Goal: Task Accomplishment & Management: Manage account settings

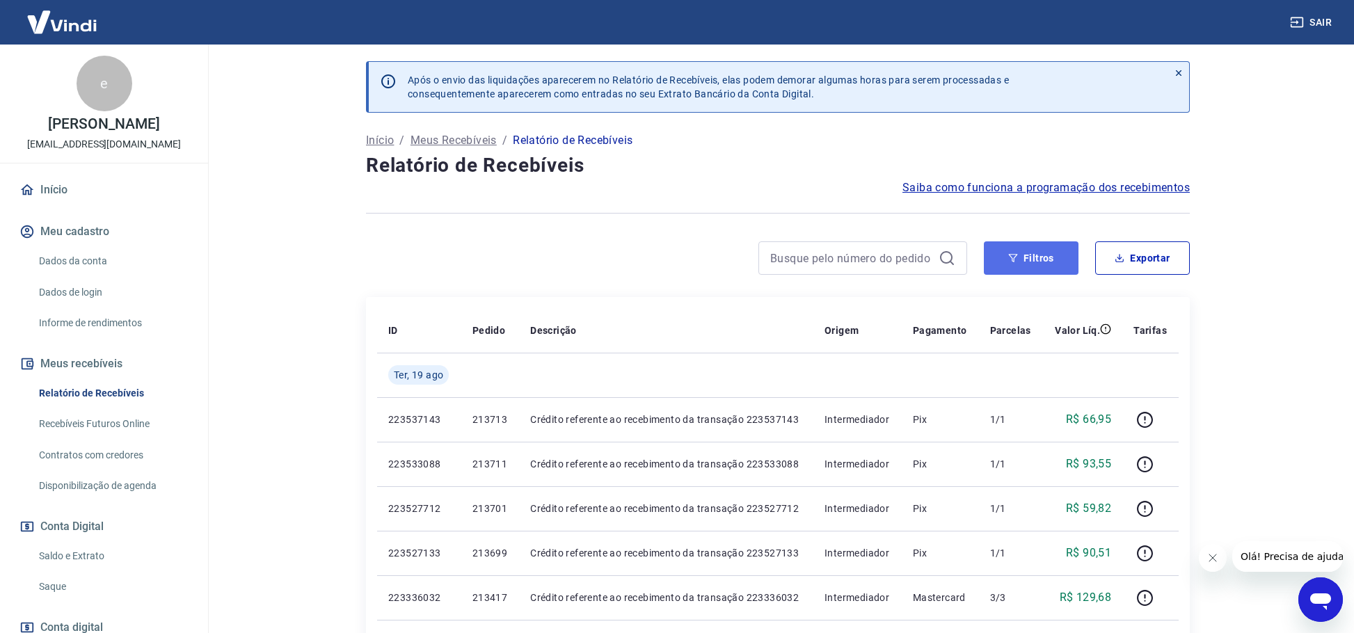
click at [1040, 269] on button "Filtros" at bounding box center [1031, 257] width 95 height 33
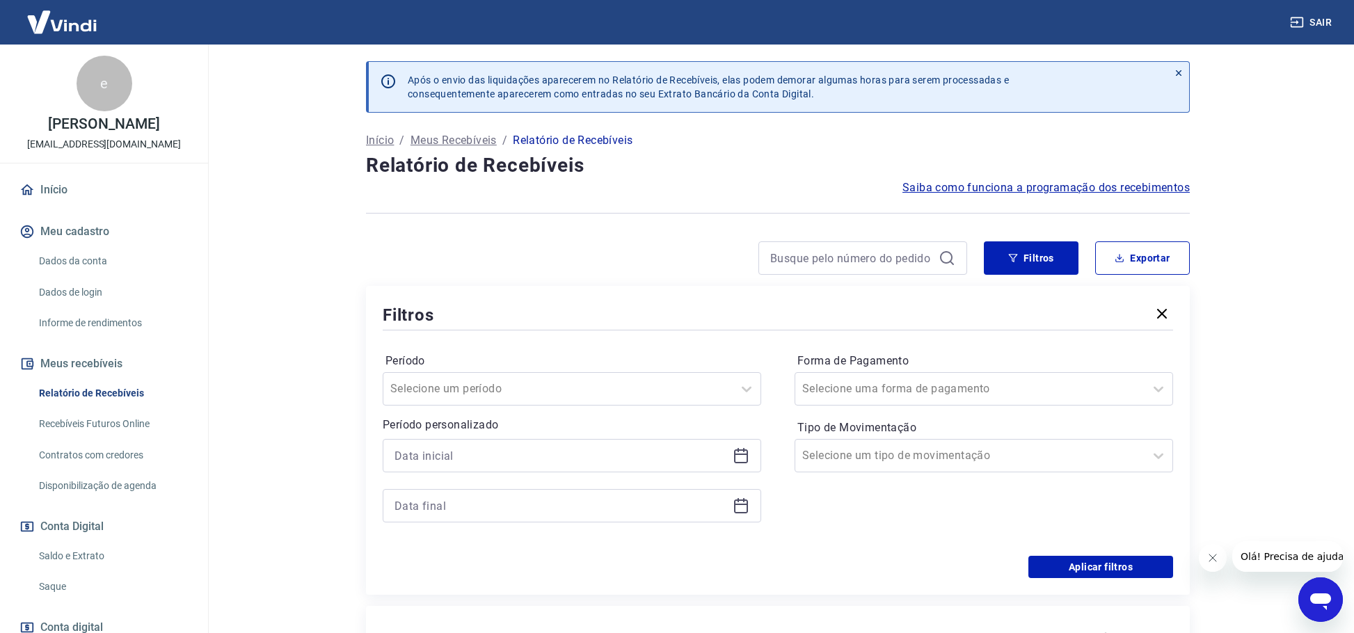
click at [734, 455] on icon at bounding box center [741, 457] width 14 height 14
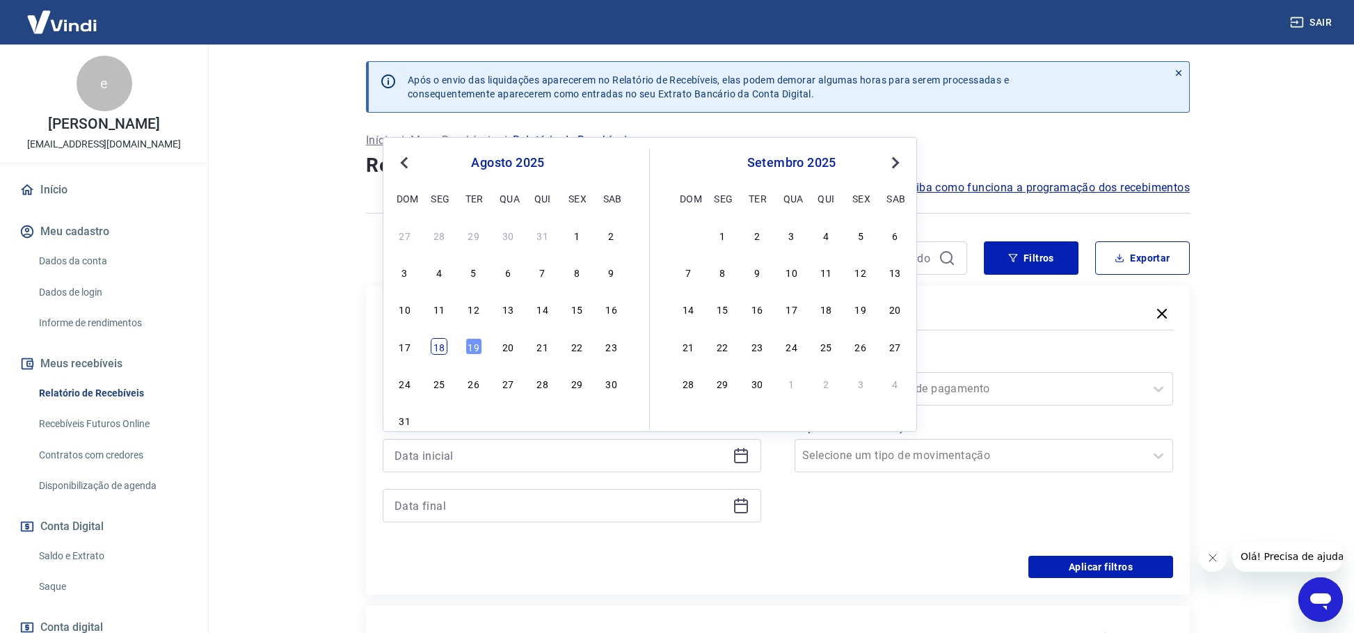
click at [438, 351] on div "18" at bounding box center [439, 346] width 17 height 17
type input "[DATE]"
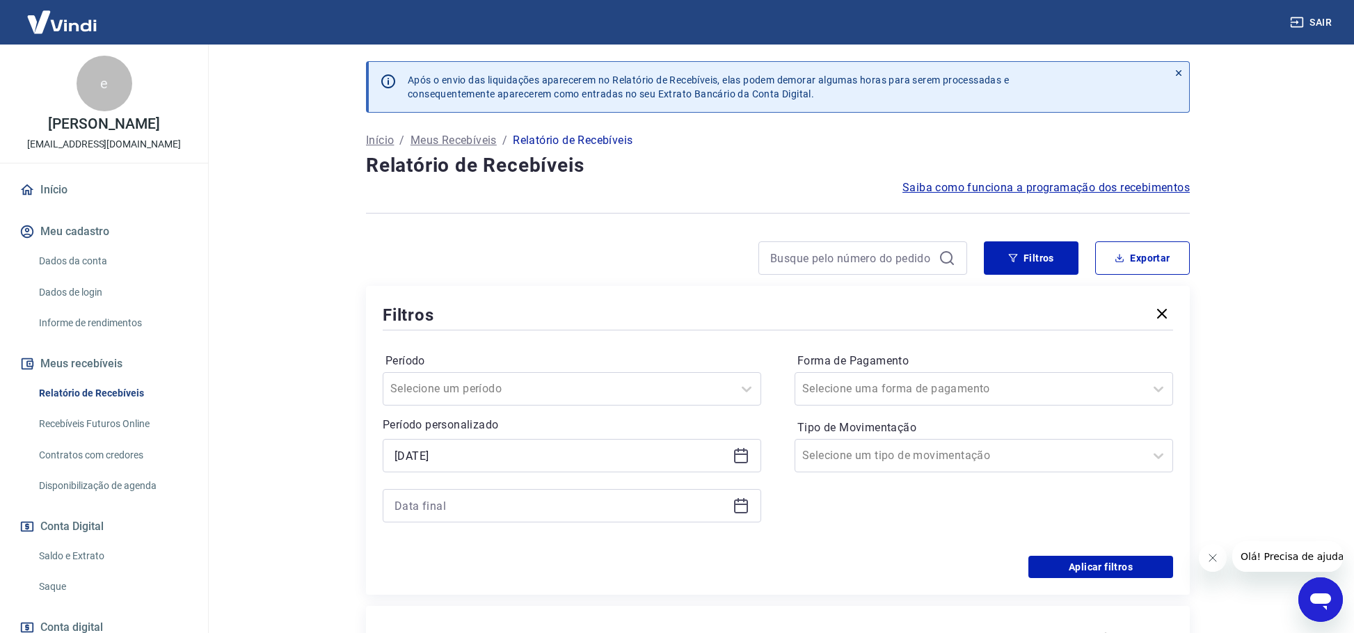
click at [747, 507] on icon at bounding box center [741, 507] width 14 height 14
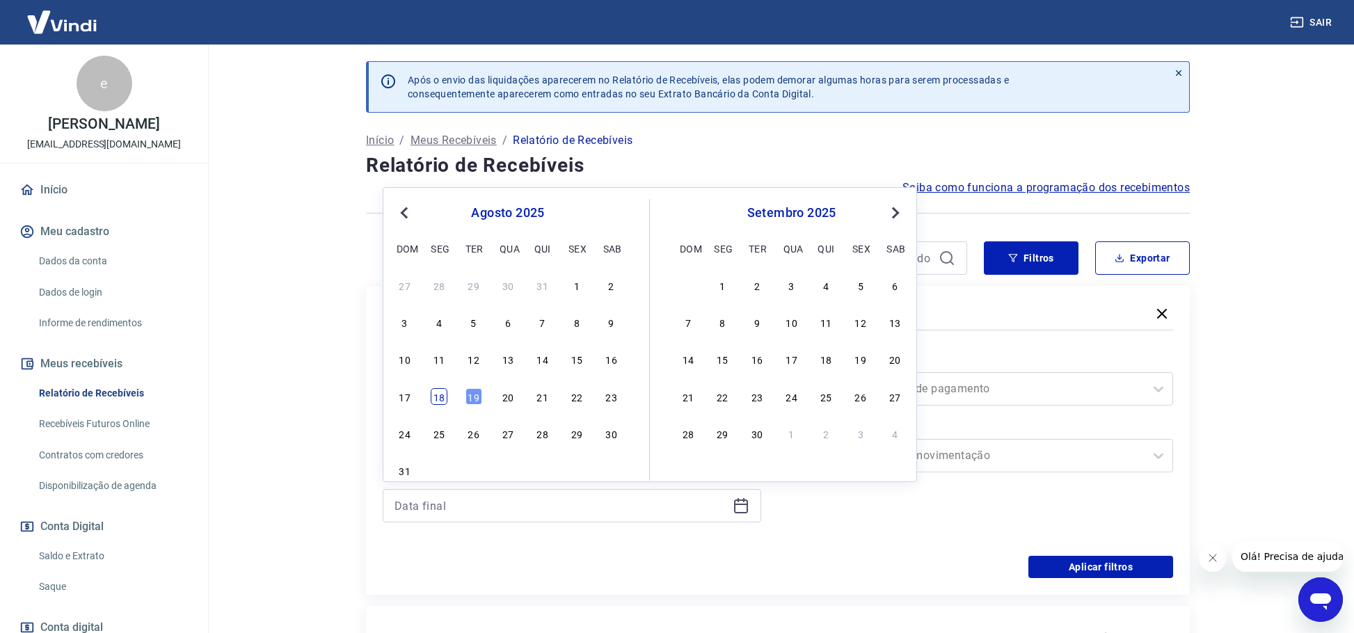
click at [443, 398] on div "18" at bounding box center [439, 396] width 17 height 17
type input "[DATE]"
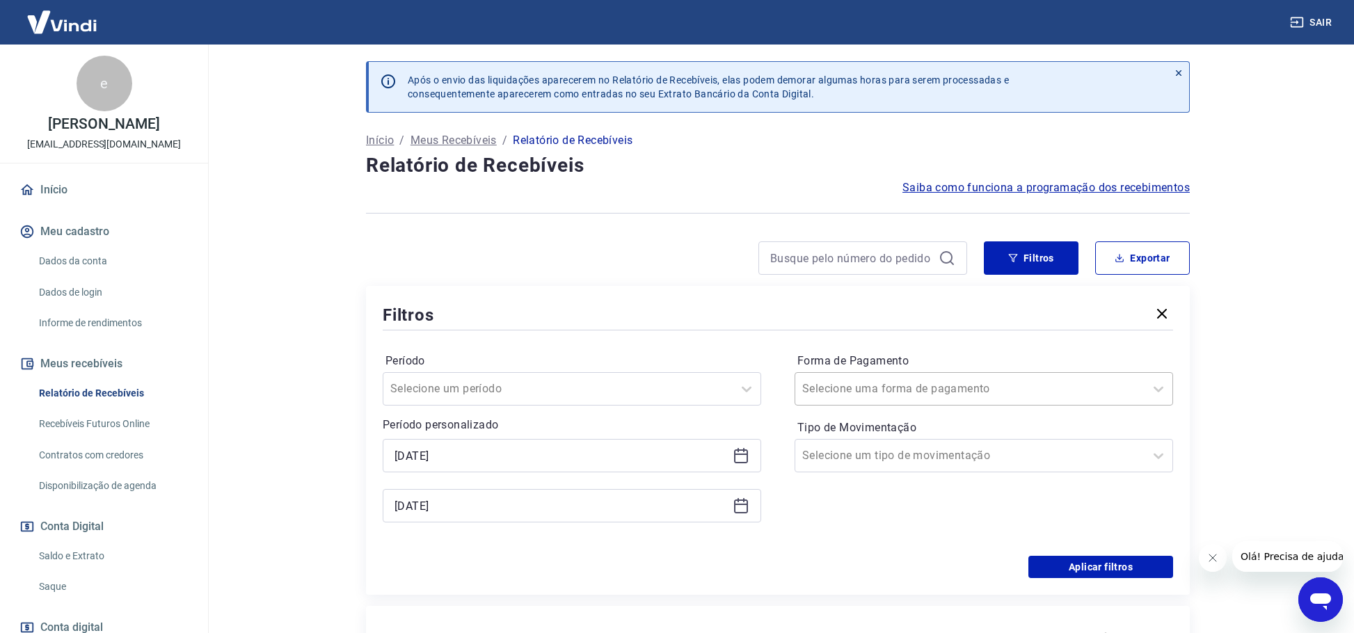
click at [1070, 385] on div at bounding box center [969, 388] width 335 height 19
click at [861, 323] on div "Filtros" at bounding box center [778, 315] width 791 height 24
click at [892, 463] on input "Tipo de Movimentação" at bounding box center [872, 455] width 141 height 17
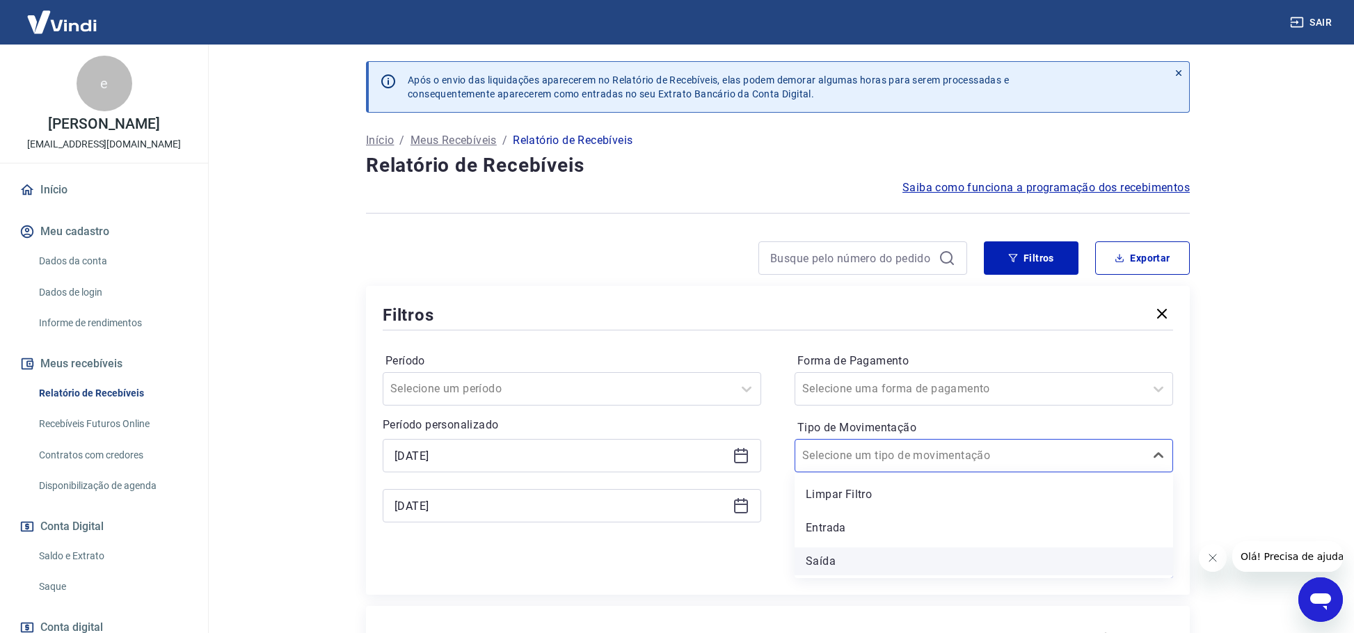
click at [825, 562] on div "Saída" at bounding box center [984, 562] width 379 height 28
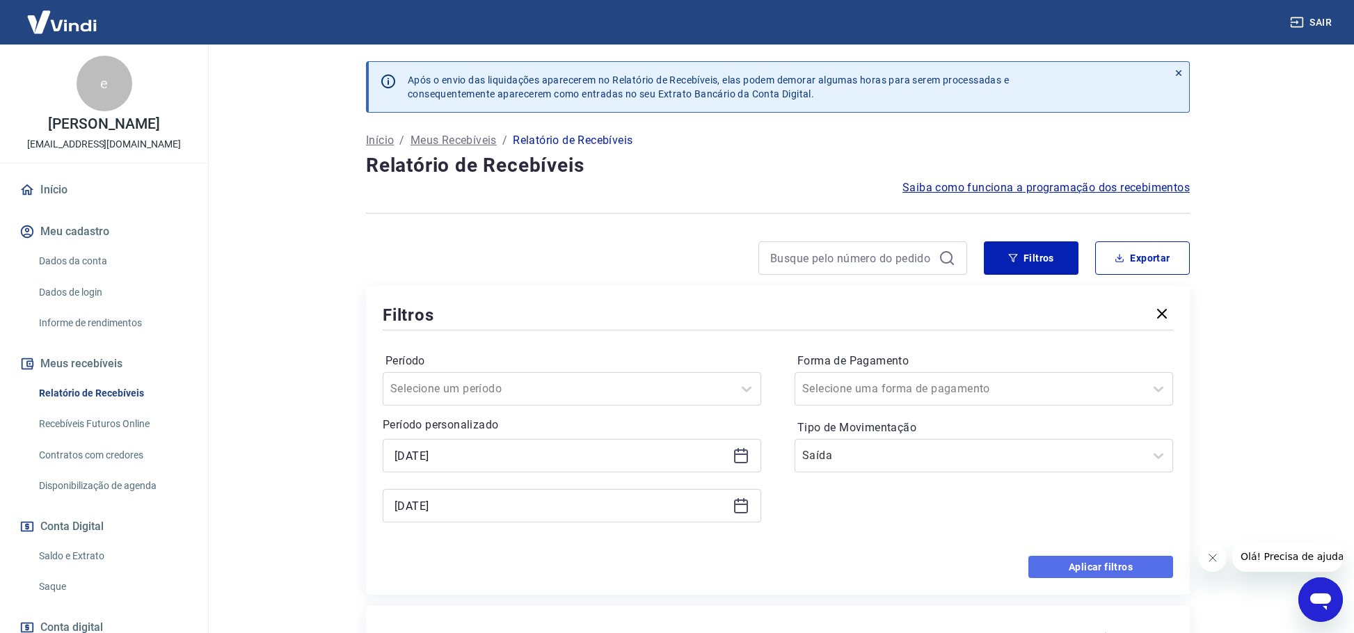
click at [1136, 562] on button "Aplicar filtros" at bounding box center [1101, 567] width 145 height 22
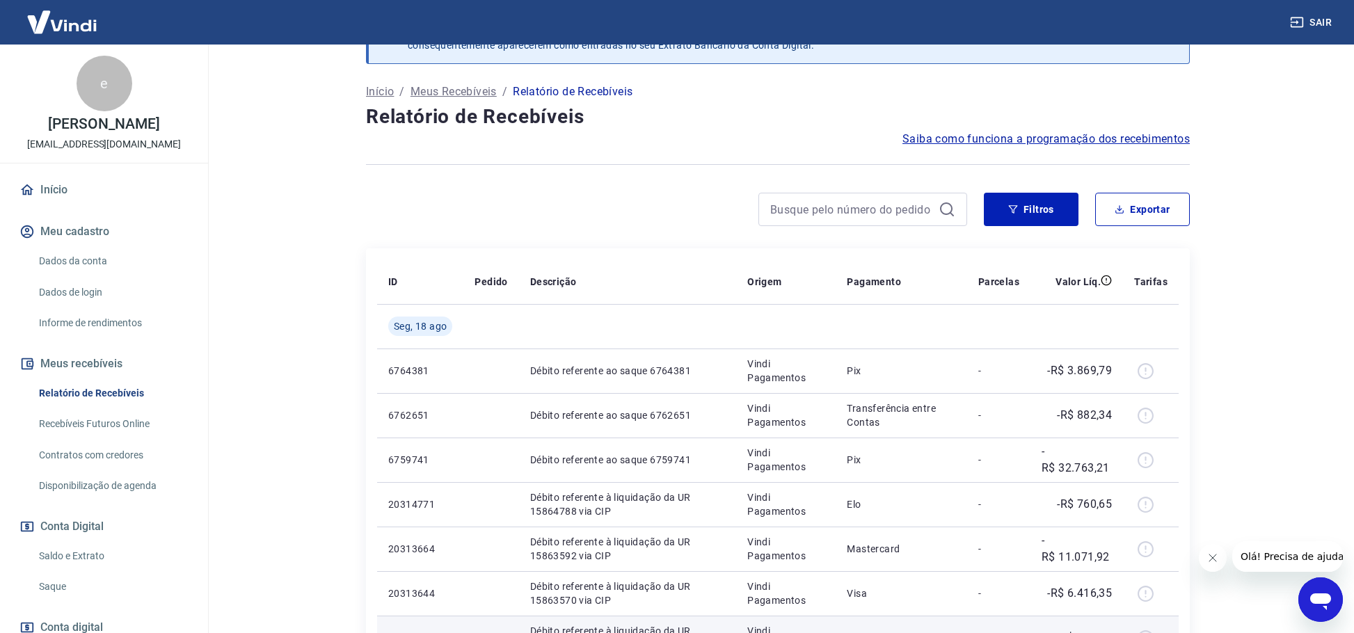
scroll to position [70, 0]
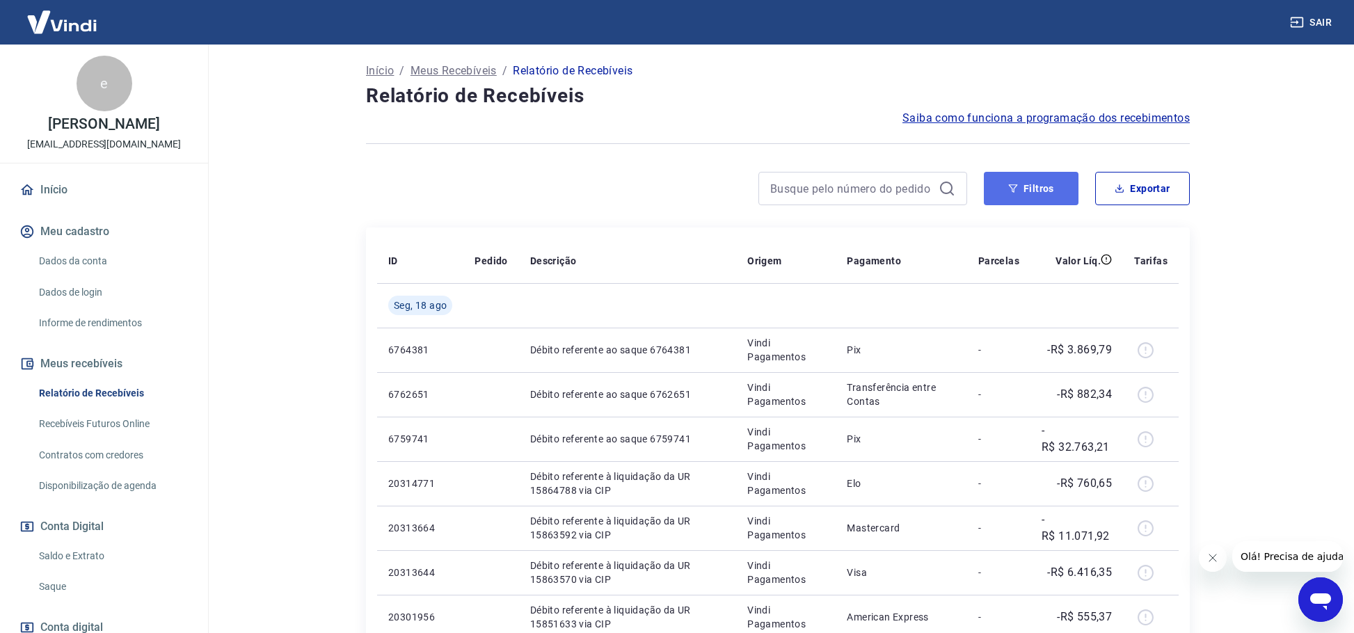
click at [1026, 193] on button "Filtros" at bounding box center [1031, 188] width 95 height 33
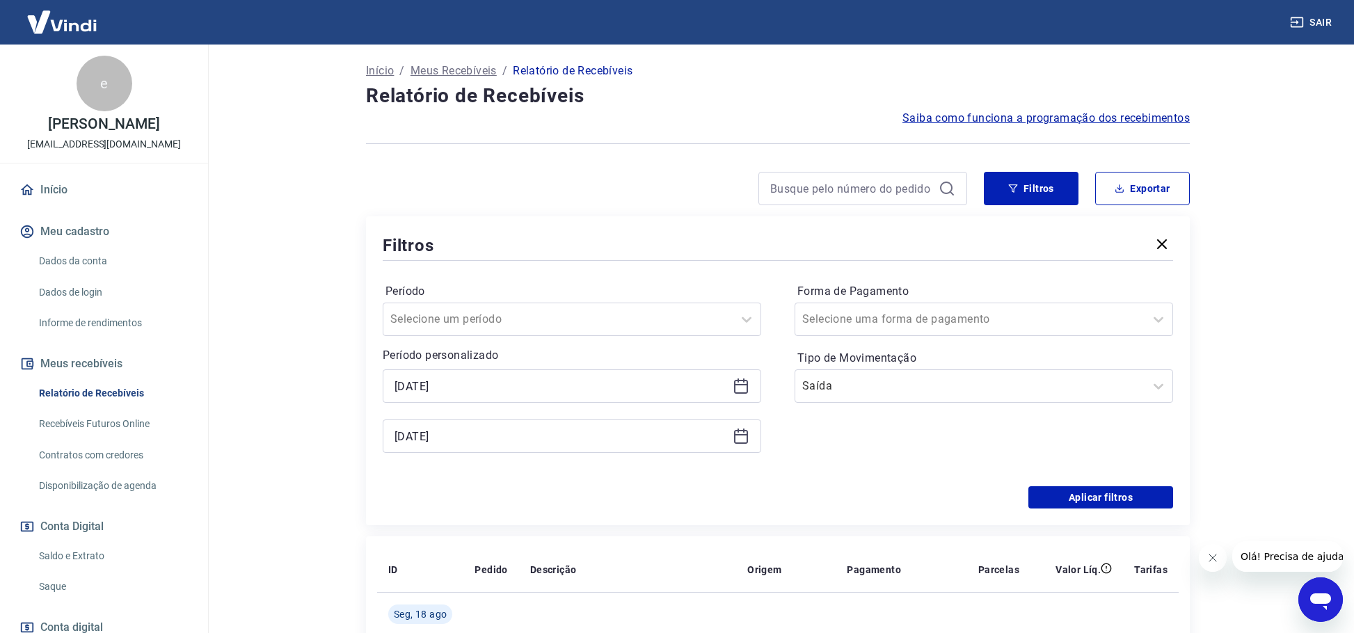
click at [746, 385] on icon at bounding box center [741, 384] width 14 height 1
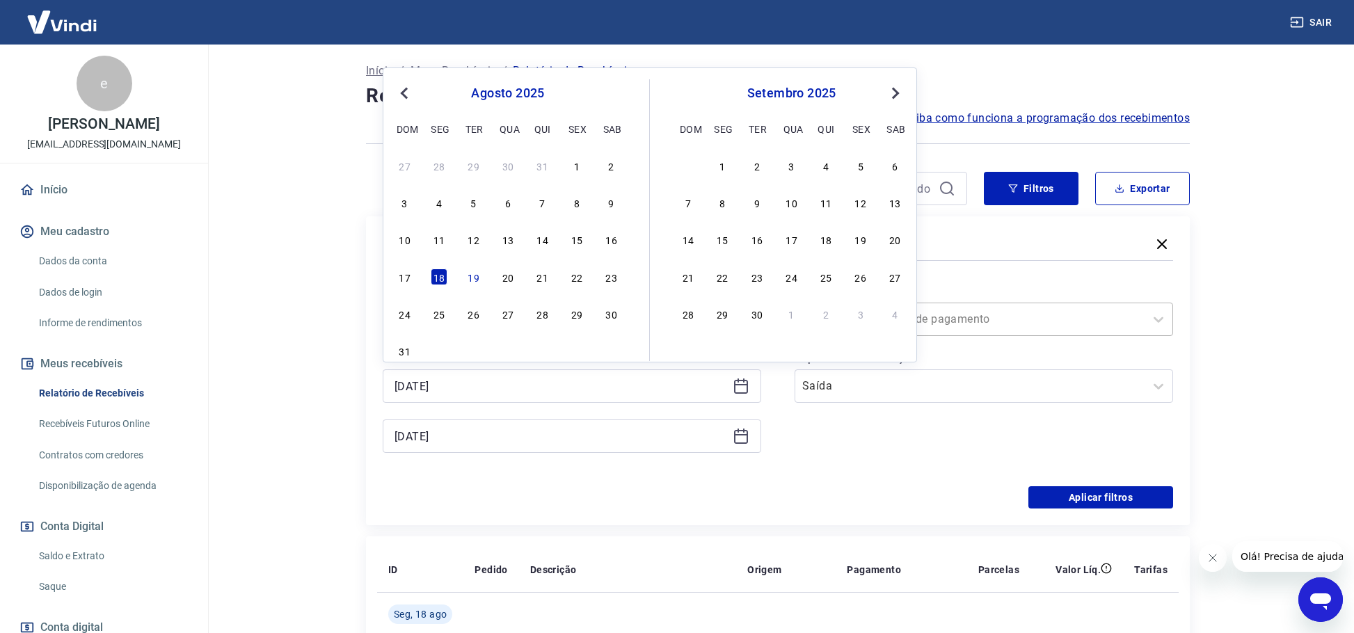
click at [1065, 326] on div at bounding box center [969, 319] width 335 height 19
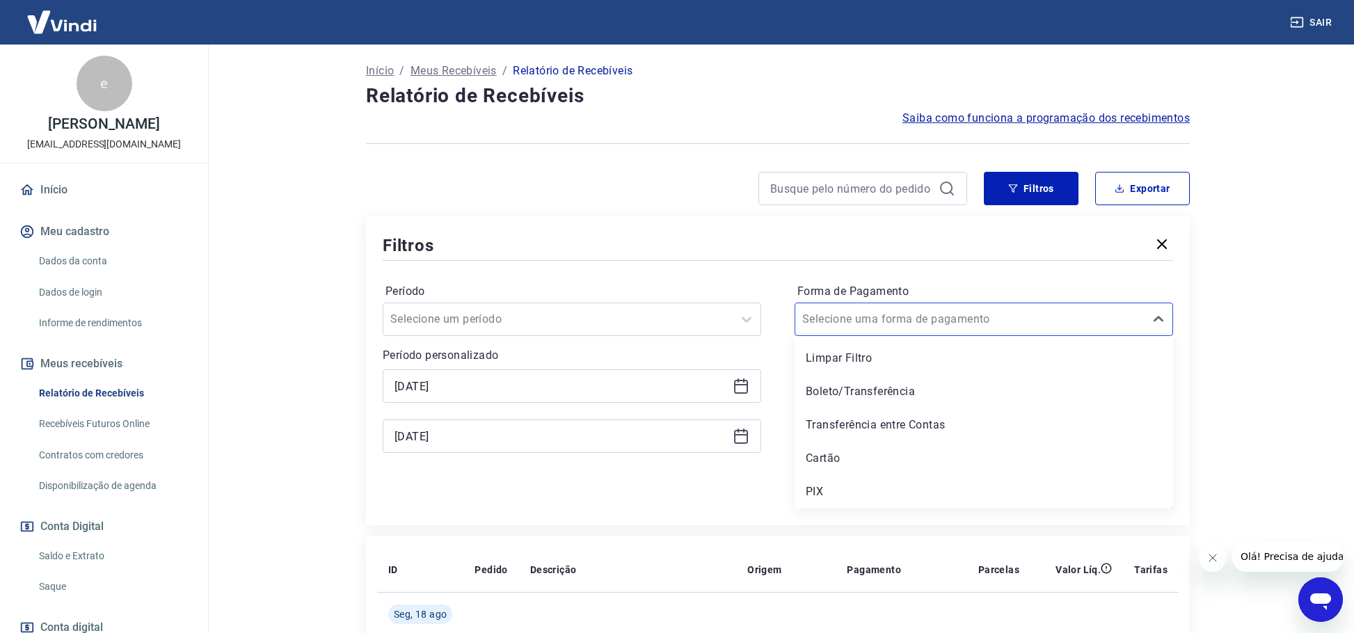
type input "q"
click at [840, 398] on div "Boleto/Transferência" at bounding box center [984, 392] width 379 height 28
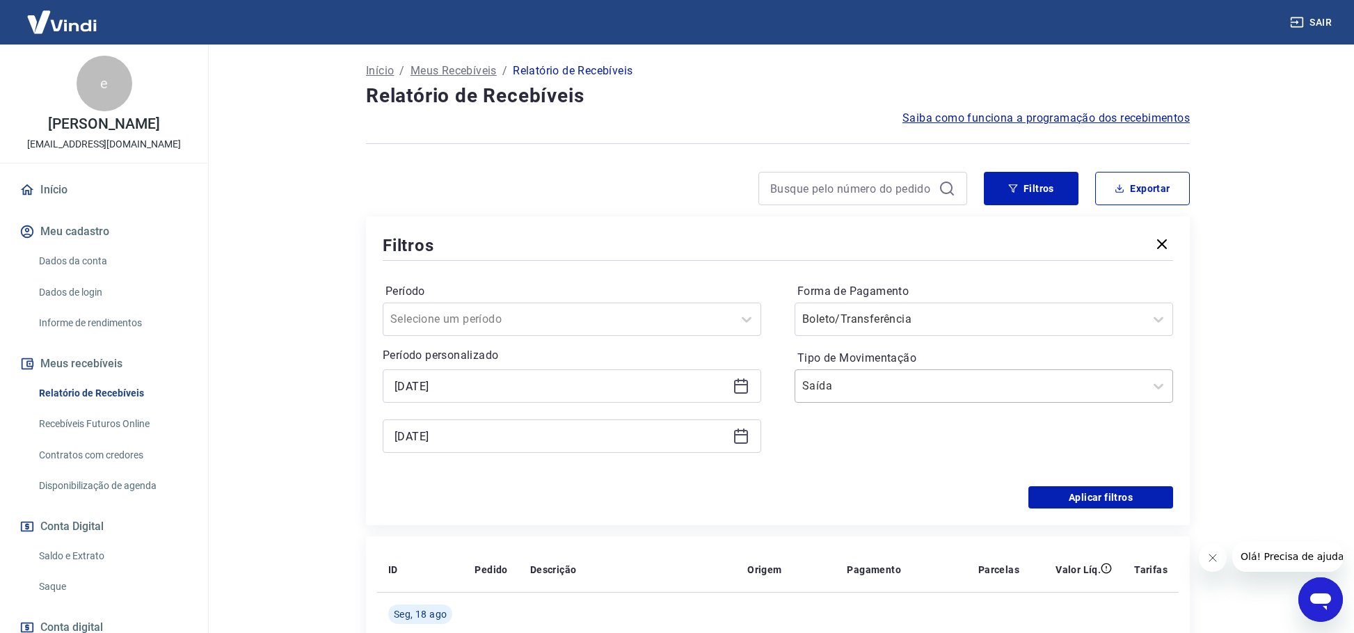
click at [897, 396] on div "Saída" at bounding box center [969, 386] width 349 height 25
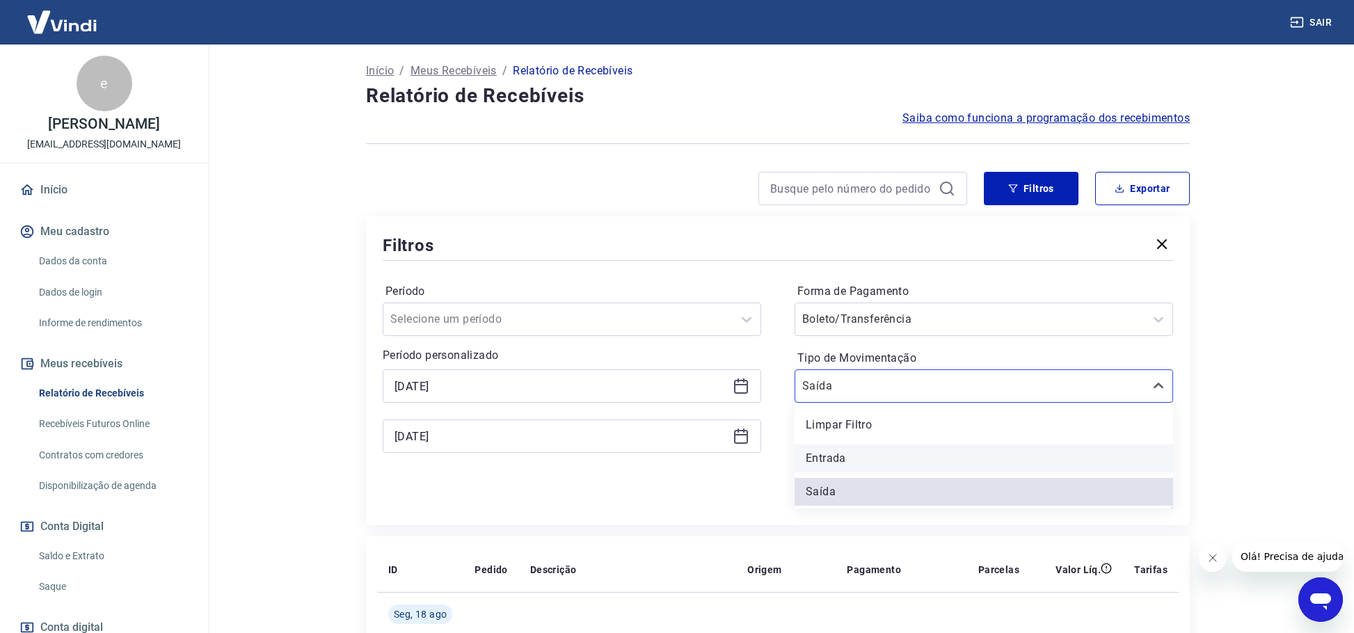
click at [848, 460] on div "Entrada" at bounding box center [984, 459] width 379 height 28
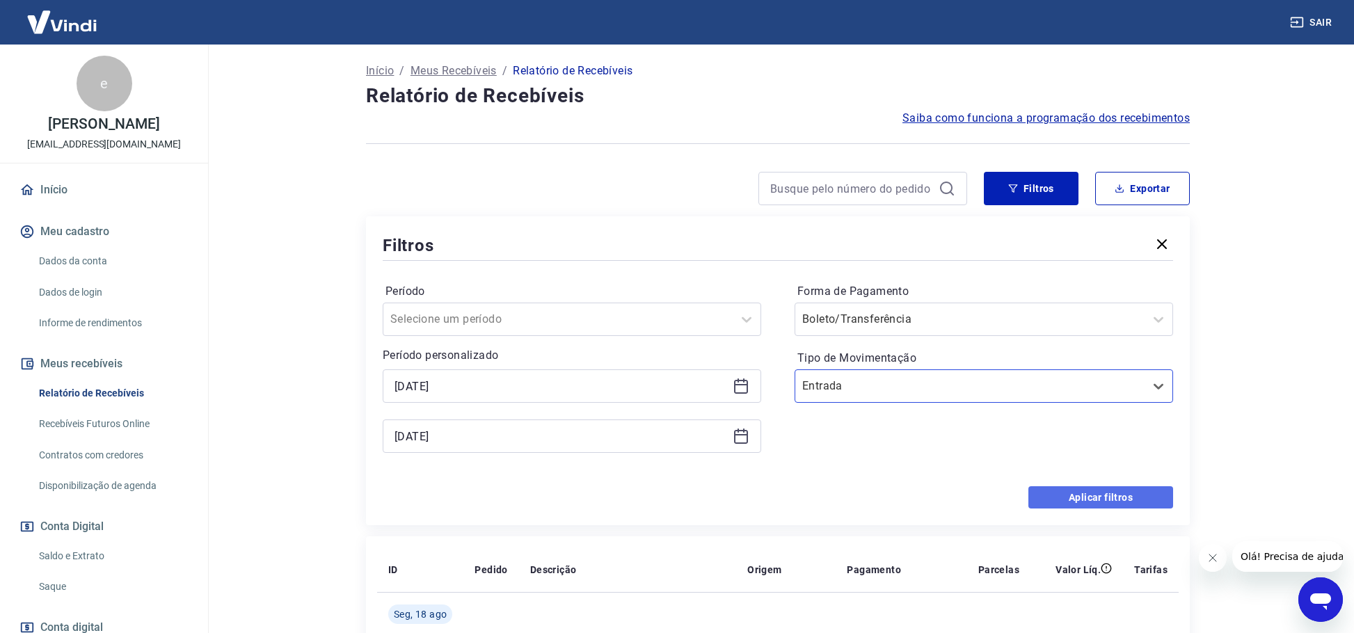
click at [1096, 496] on button "Aplicar filtros" at bounding box center [1101, 497] width 145 height 22
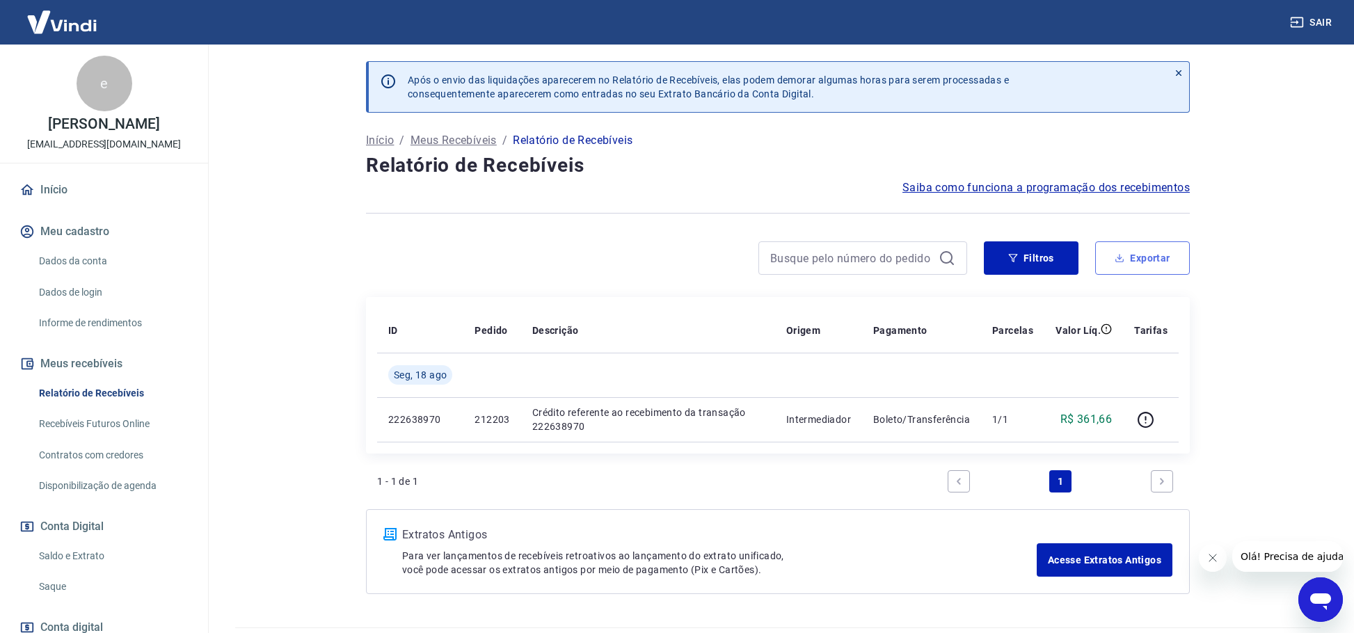
click at [1144, 260] on button "Exportar" at bounding box center [1142, 257] width 95 height 33
type input "[DATE]"
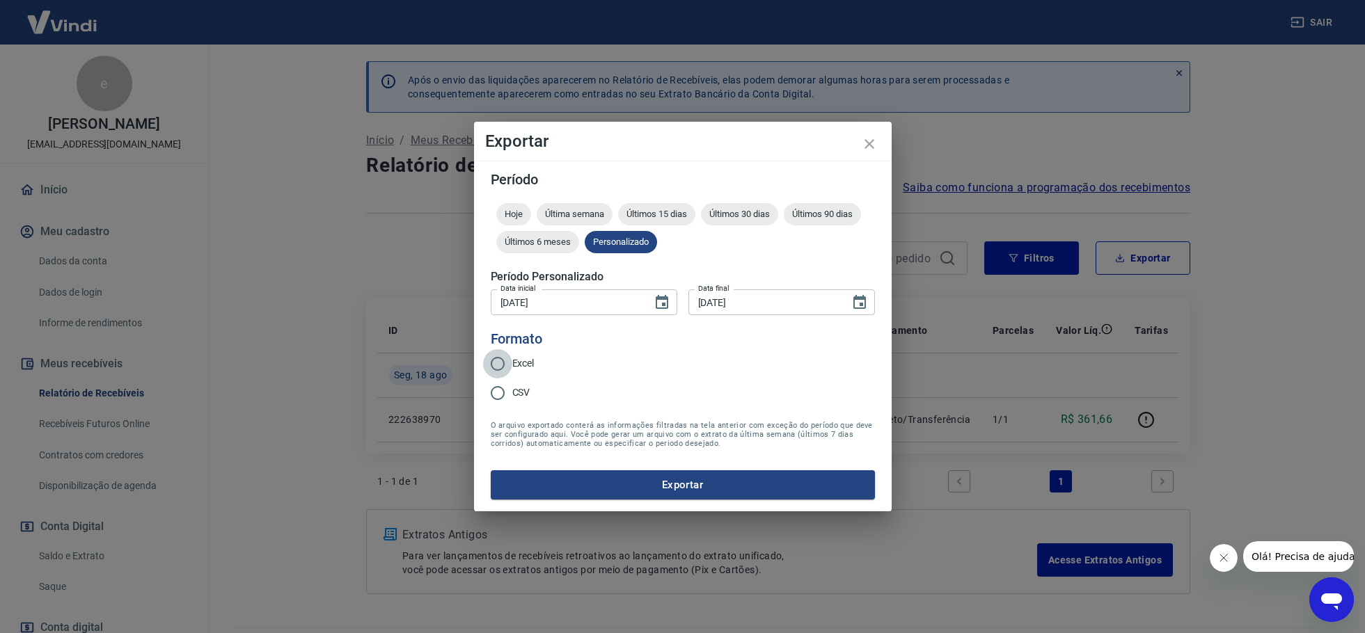
click at [500, 357] on input "Excel" at bounding box center [497, 363] width 29 height 29
radio input "true"
click at [708, 484] on button "Exportar" at bounding box center [683, 484] width 384 height 29
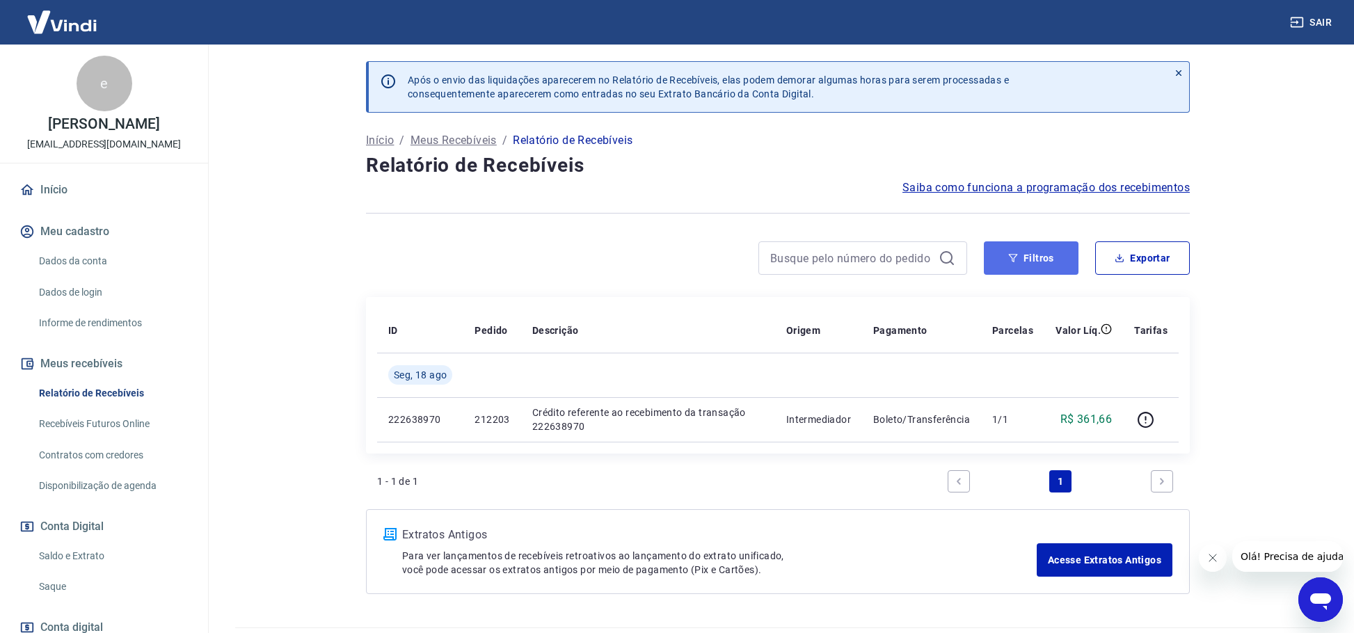
click at [1046, 253] on button "Filtros" at bounding box center [1031, 257] width 95 height 33
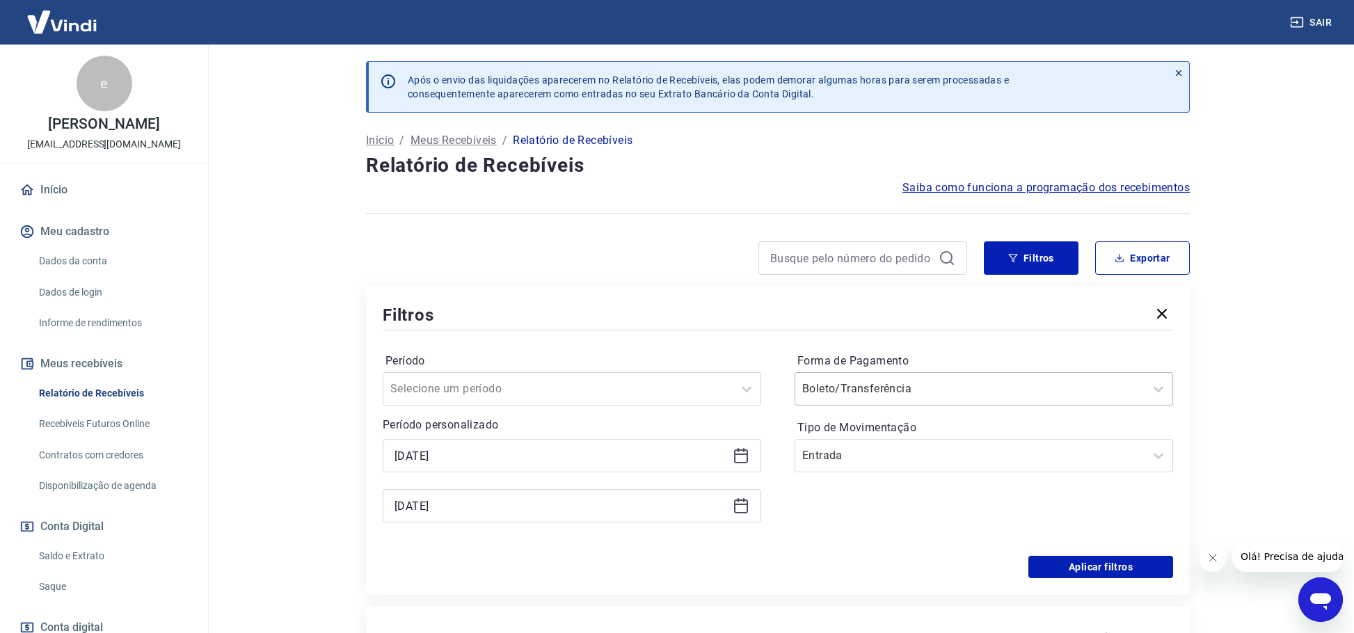
click at [869, 399] on div "Boleto/Transferência" at bounding box center [969, 389] width 349 height 25
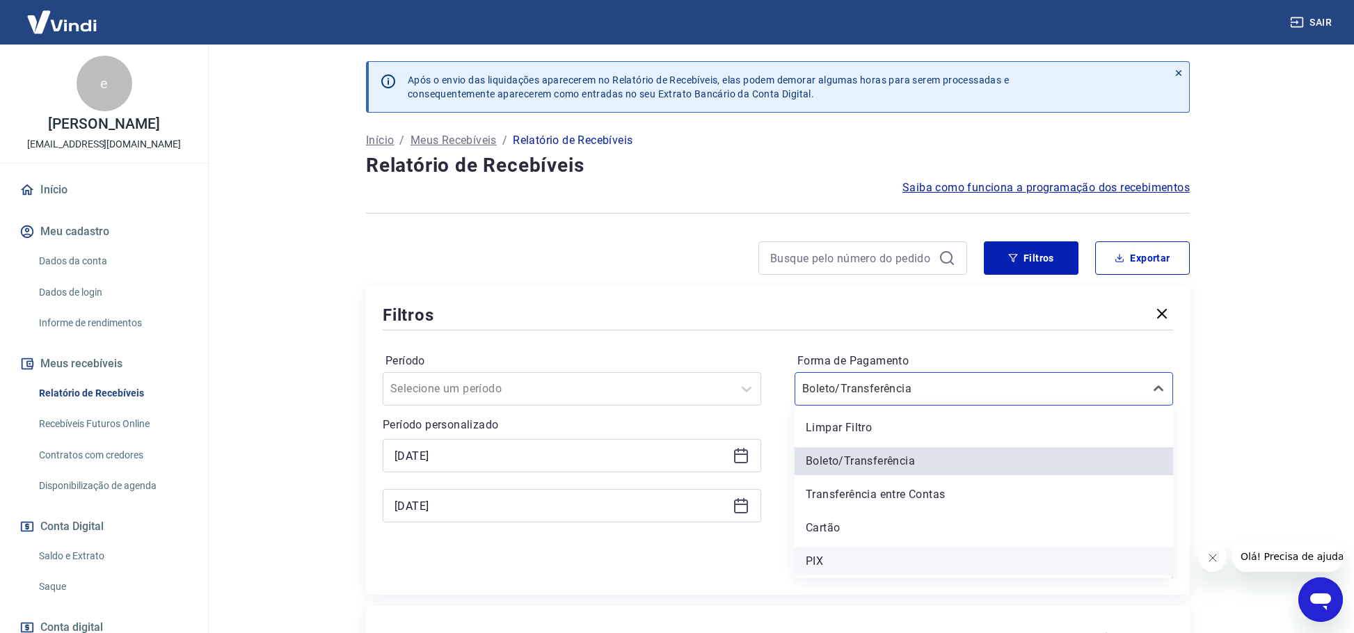
click at [837, 557] on div "PIX" at bounding box center [984, 562] width 379 height 28
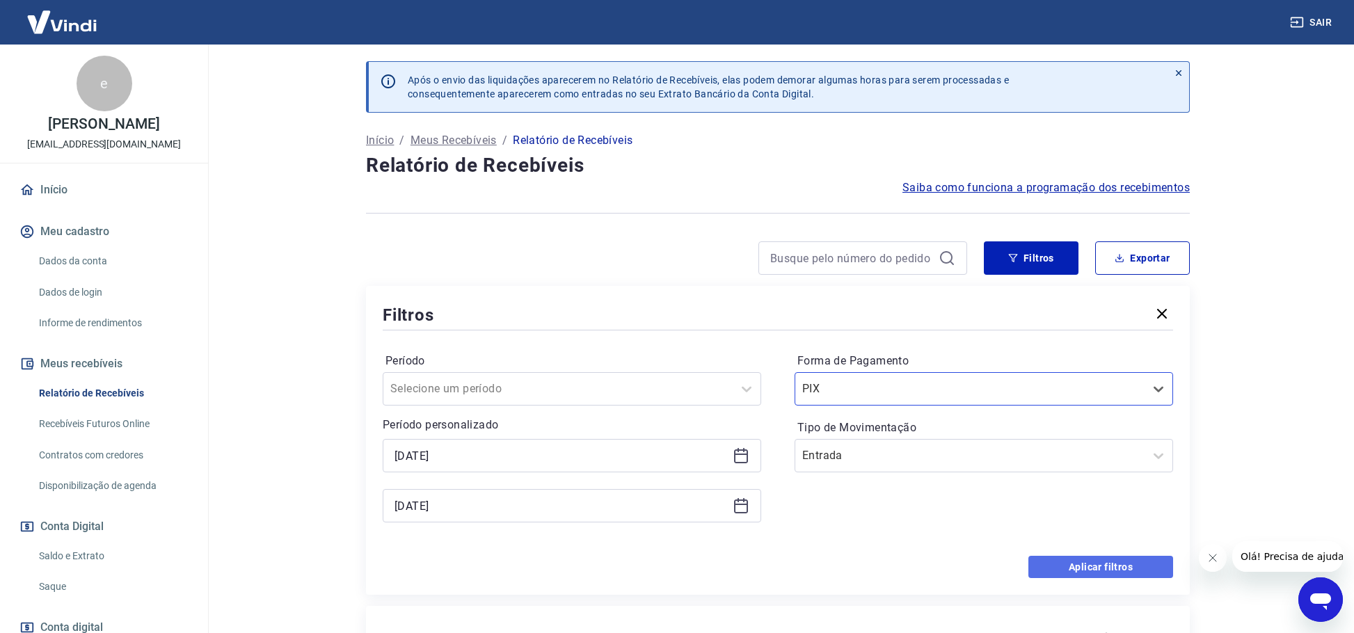
click at [1093, 566] on button "Aplicar filtros" at bounding box center [1101, 567] width 145 height 22
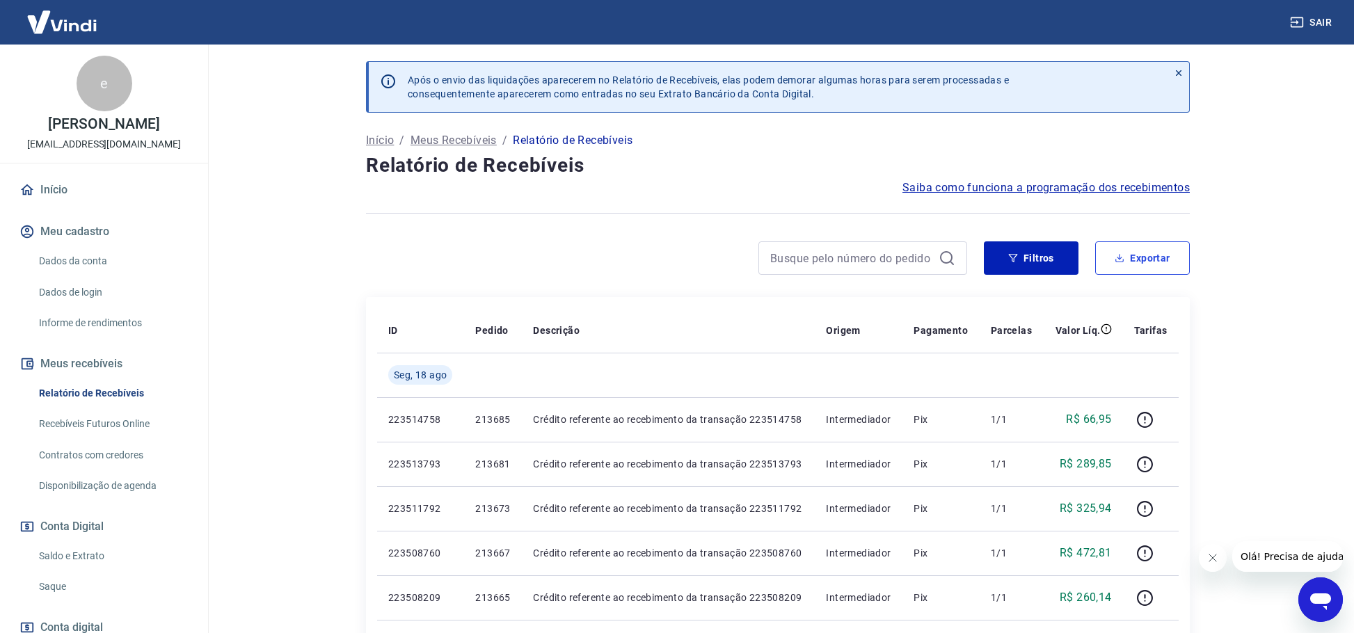
click at [1139, 259] on button "Exportar" at bounding box center [1142, 257] width 95 height 33
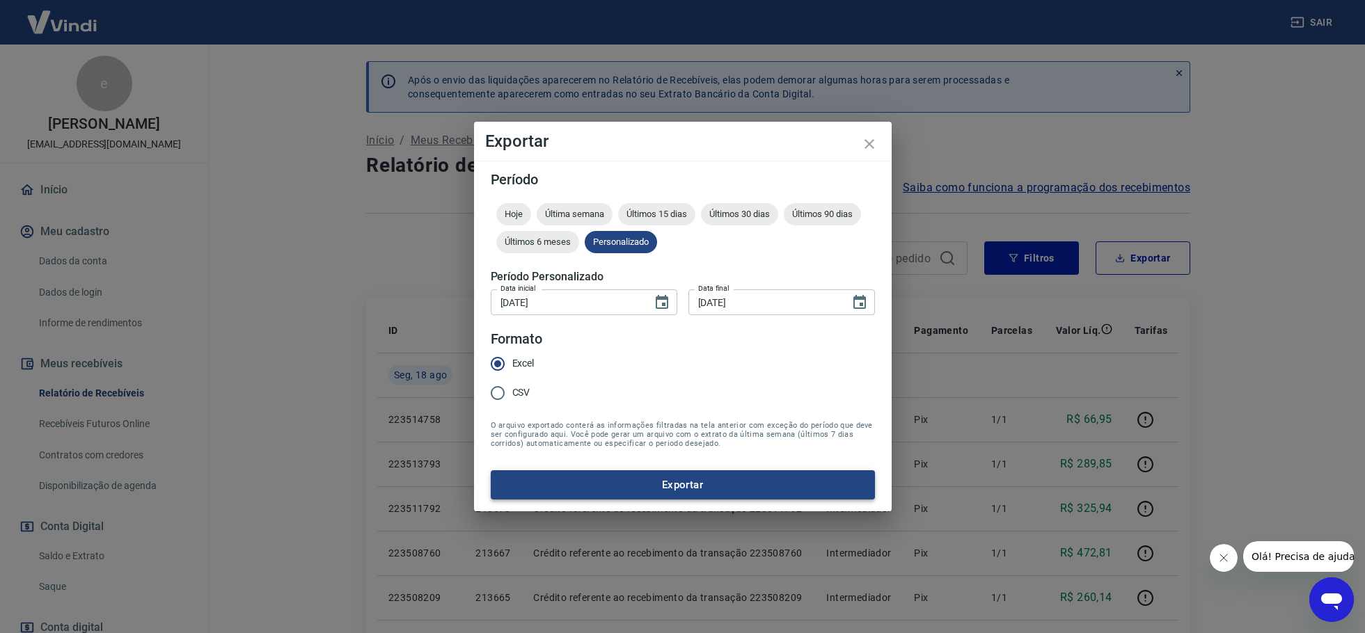
click at [695, 484] on button "Exportar" at bounding box center [683, 484] width 384 height 29
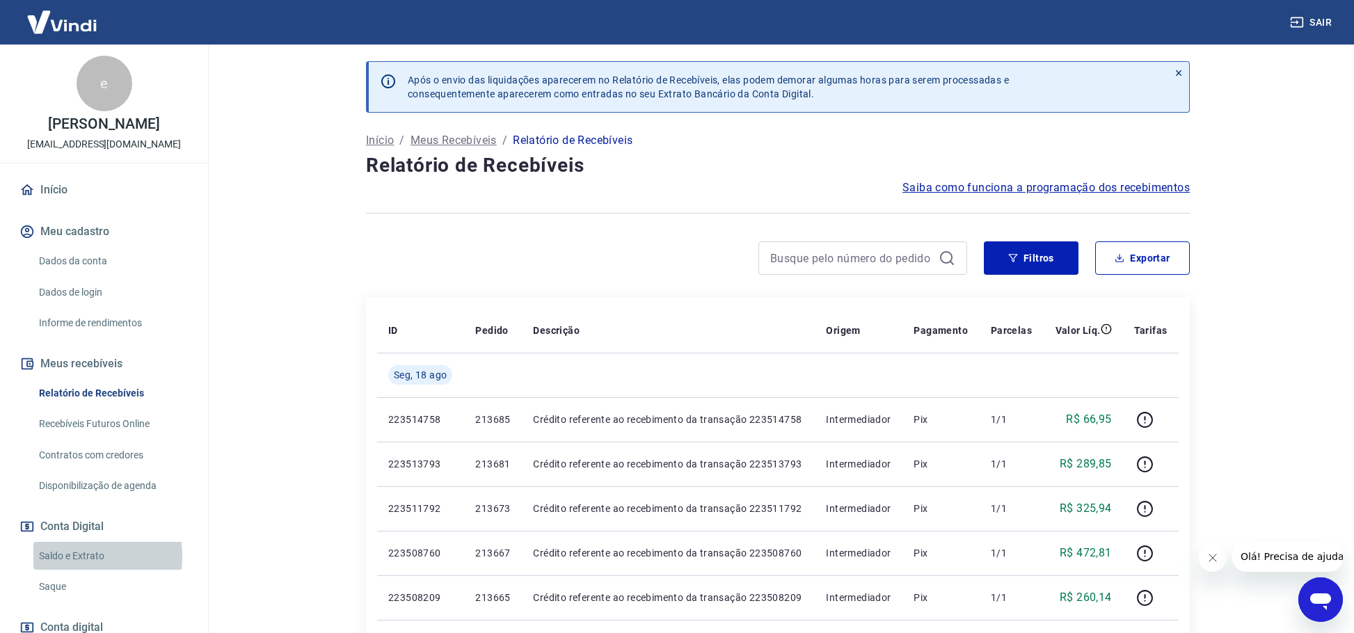
click at [65, 556] on link "Saldo e Extrato" at bounding box center [112, 556] width 158 height 29
